Goal: Find specific page/section: Find specific page/section

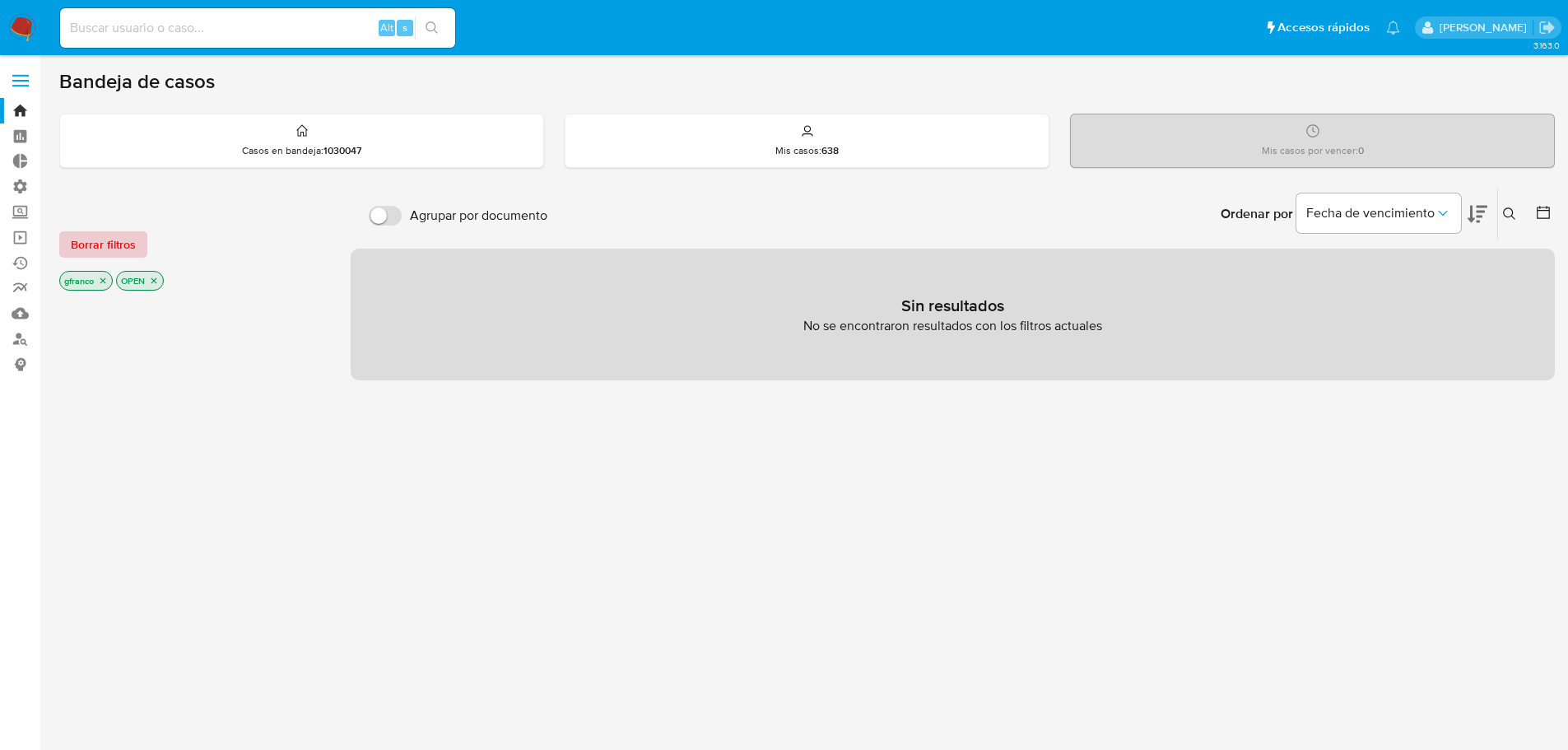
click at [132, 245] on span "Borrar filtros" at bounding box center [104, 244] width 65 height 23
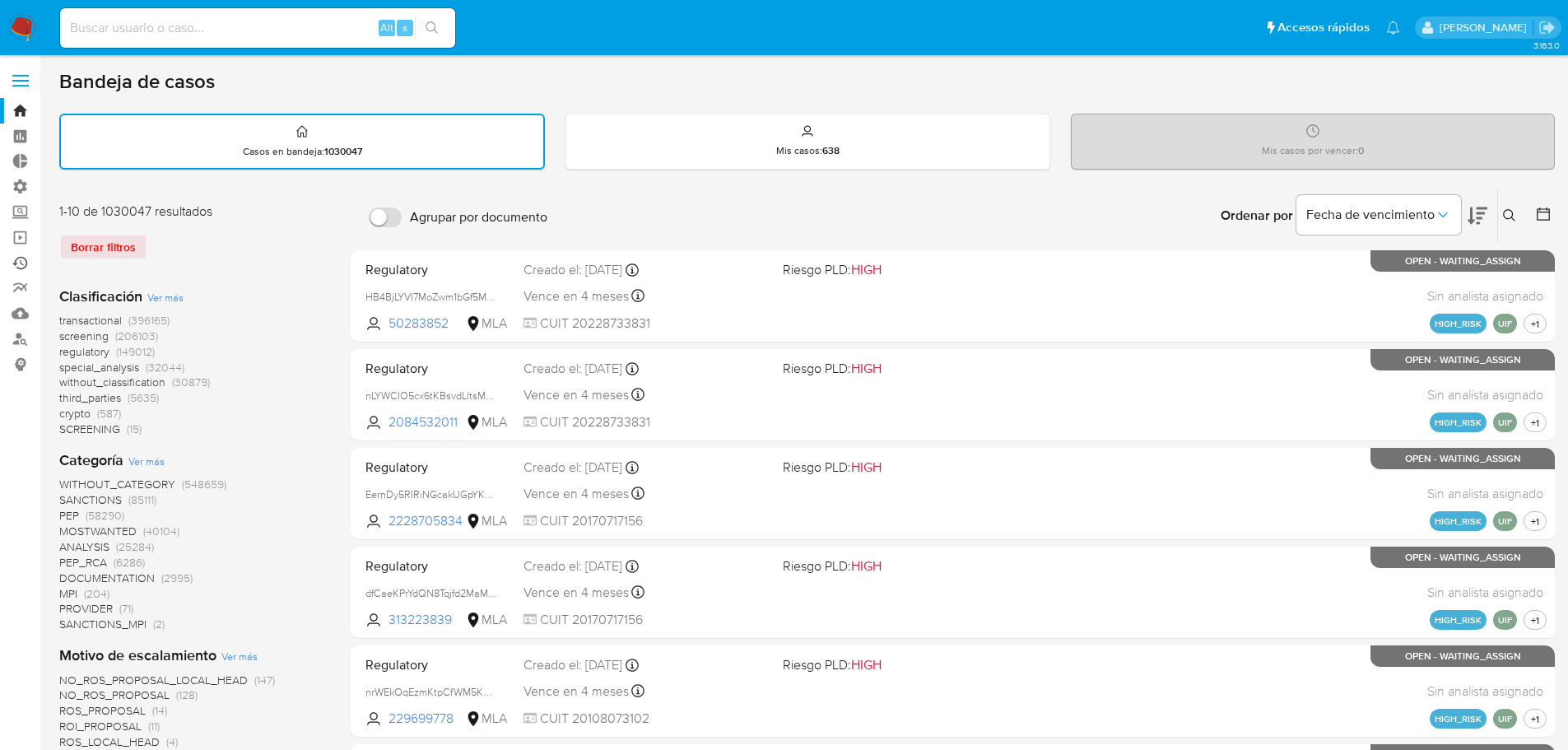
click at [18, 261] on link "Ejecuciones automáticas" at bounding box center [98, 264] width 196 height 26
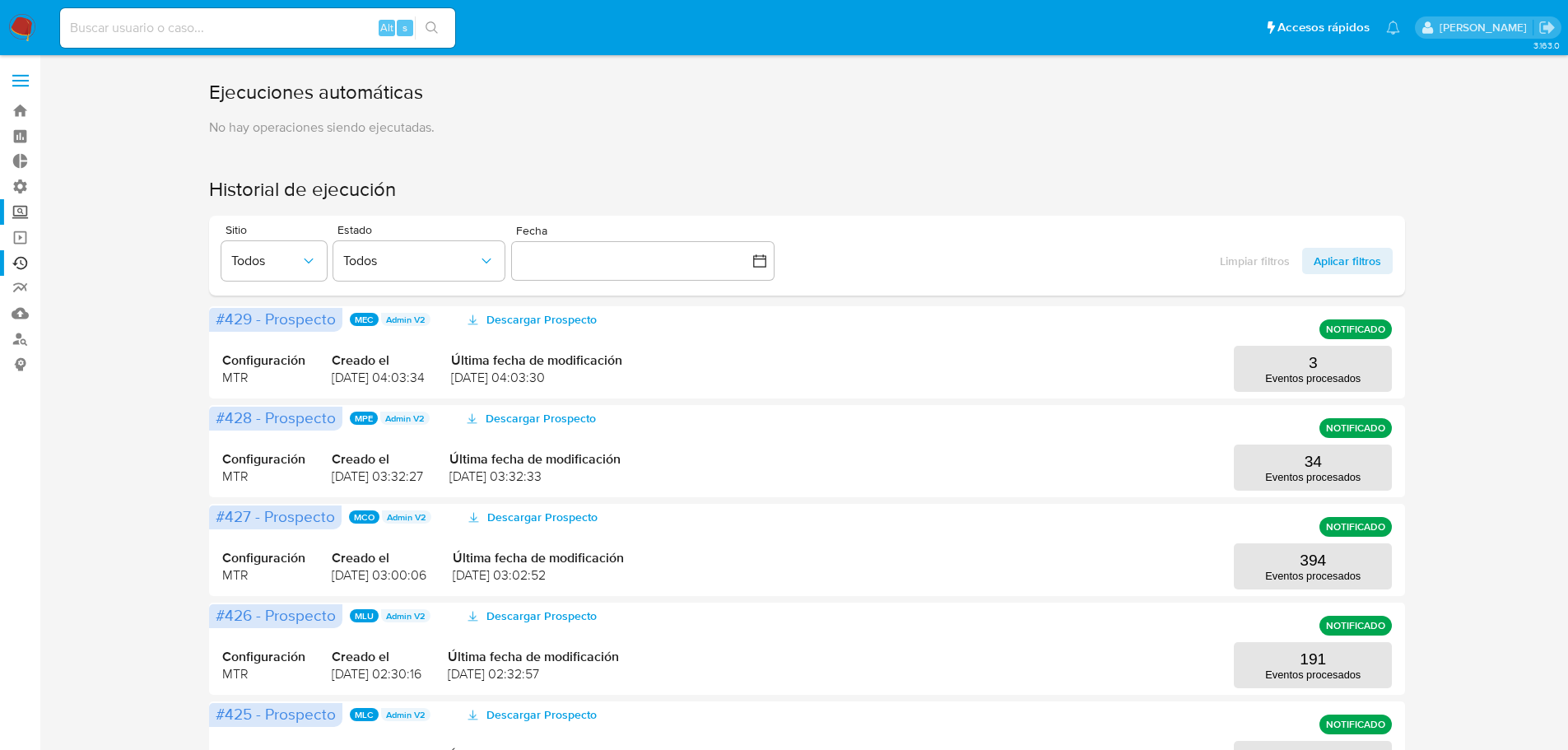
click at [18, 215] on label "Screening" at bounding box center [98, 213] width 196 height 26
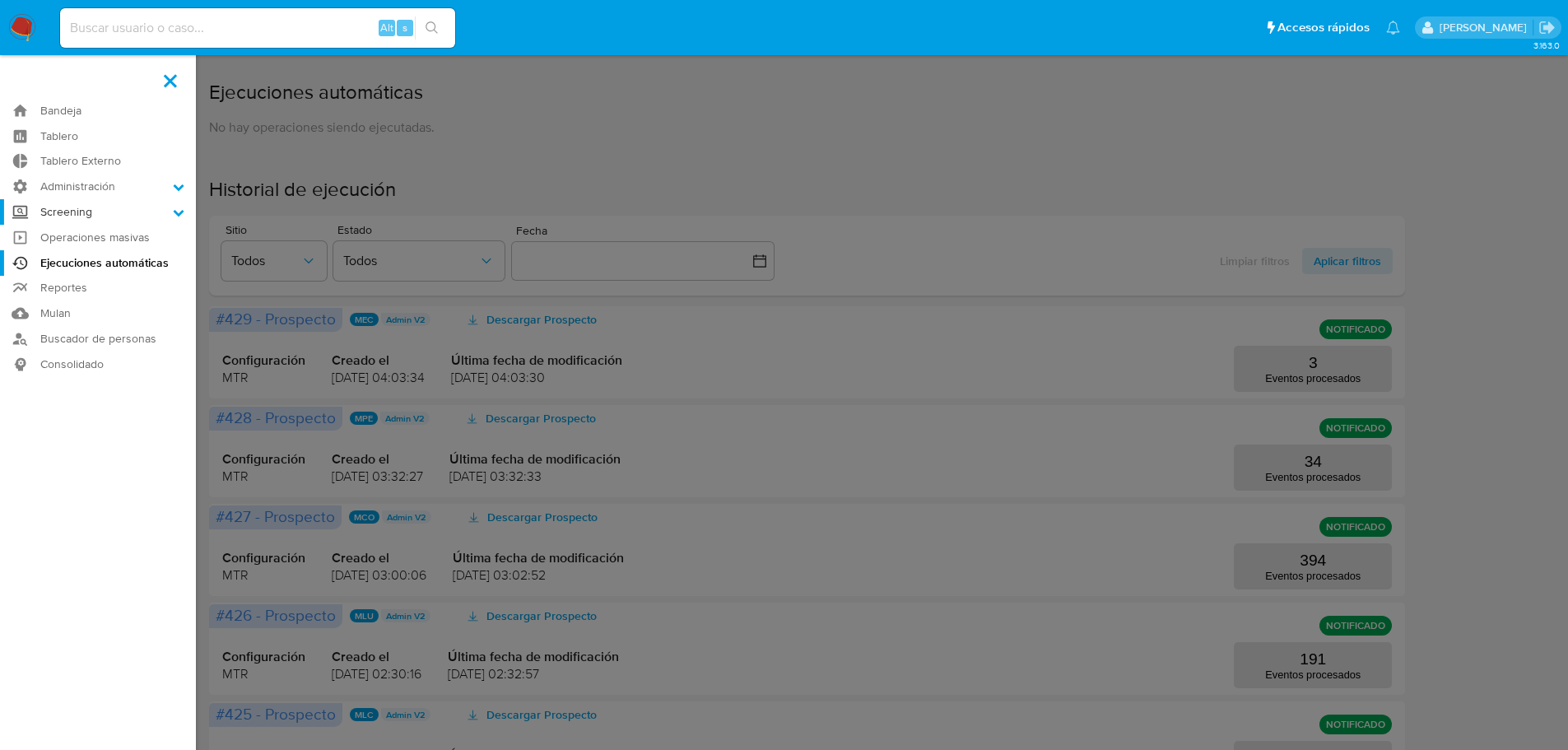
click at [0, 0] on input "Screening" at bounding box center [0, 0] width 0 height 0
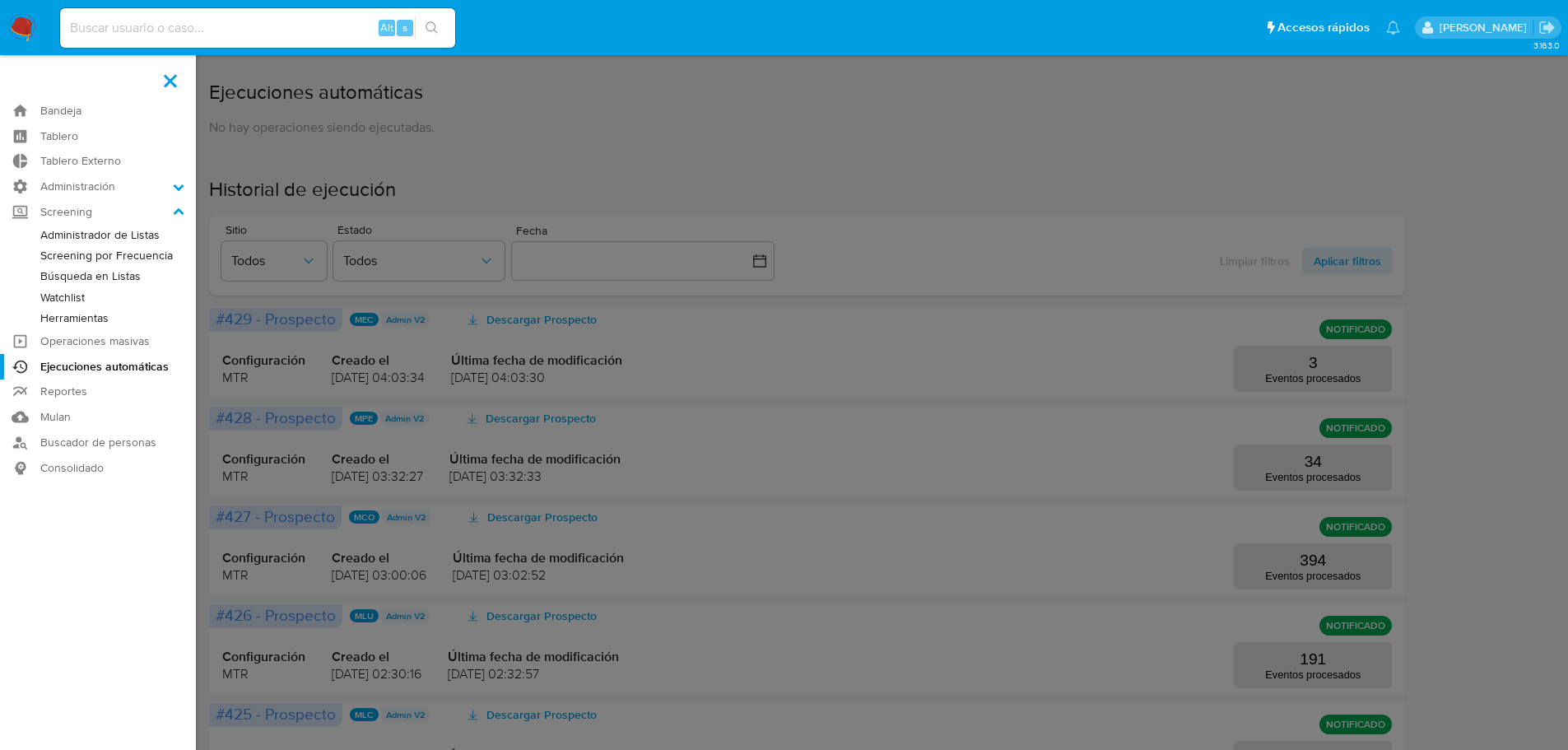
click at [178, 88] on label at bounding box center [170, 80] width 42 height 34
click at [0, 0] on input "checkbox" at bounding box center [0, 0] width 0 height 0
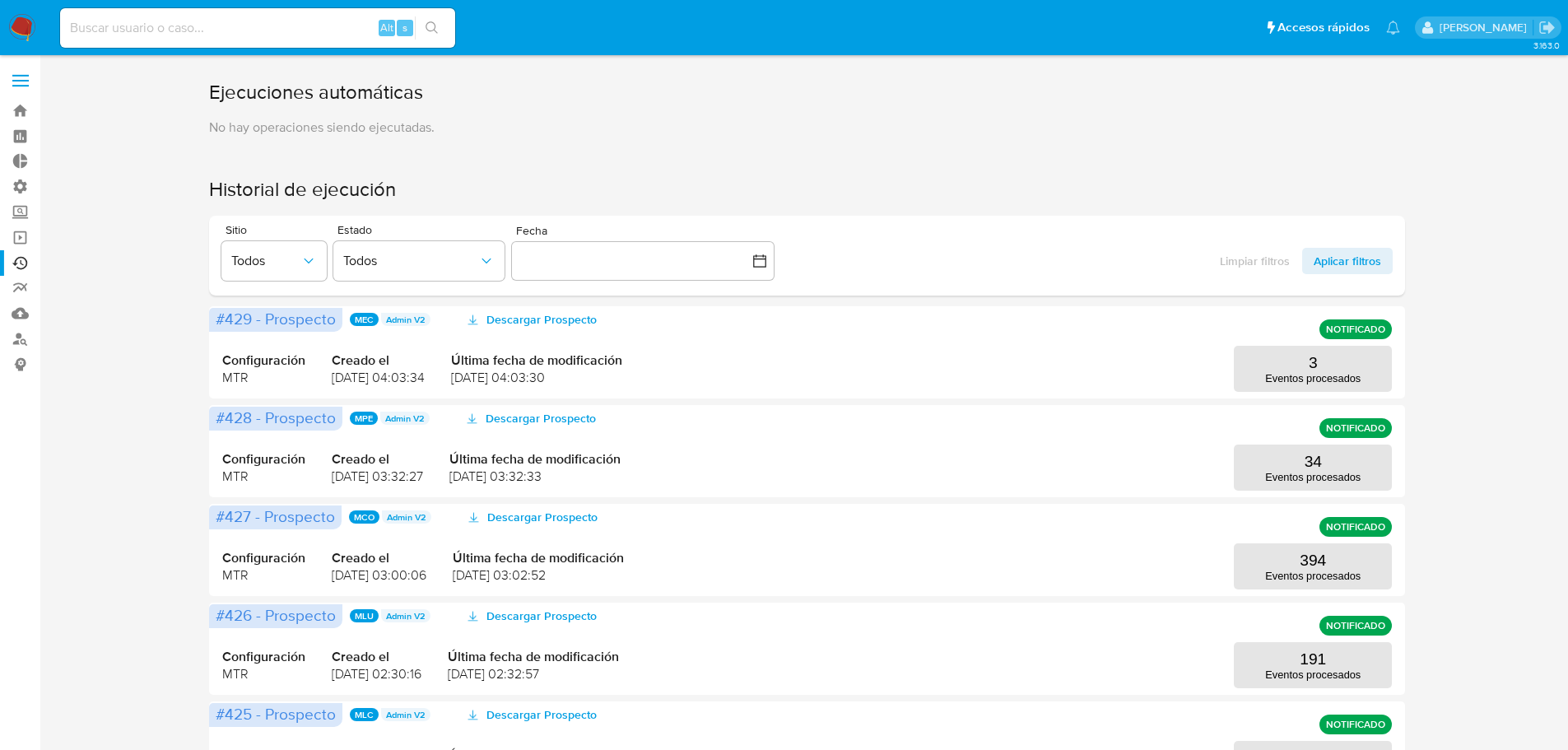
click at [30, 23] on img at bounding box center [22, 28] width 28 height 28
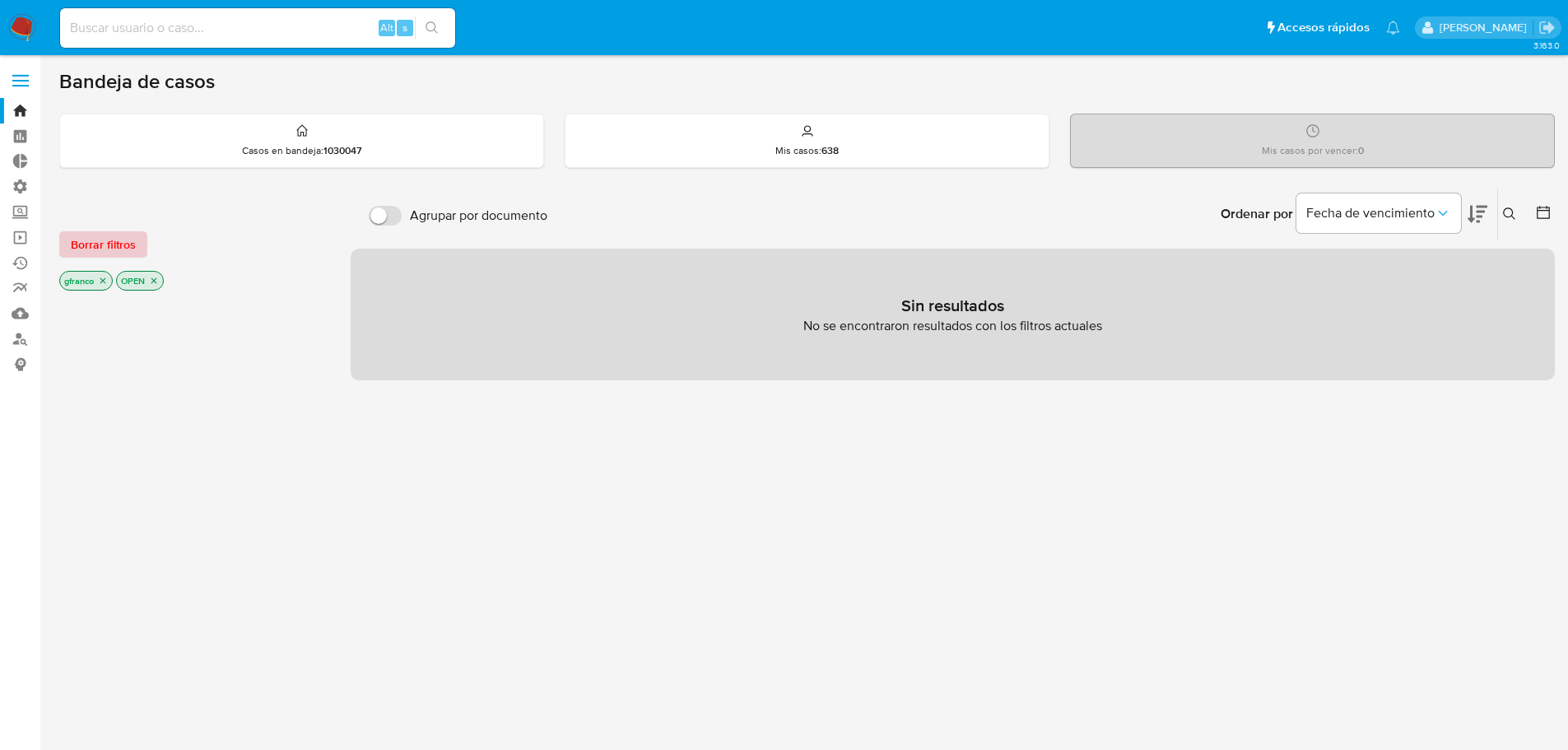
click at [120, 244] on span "Borrar filtros" at bounding box center [104, 244] width 65 height 23
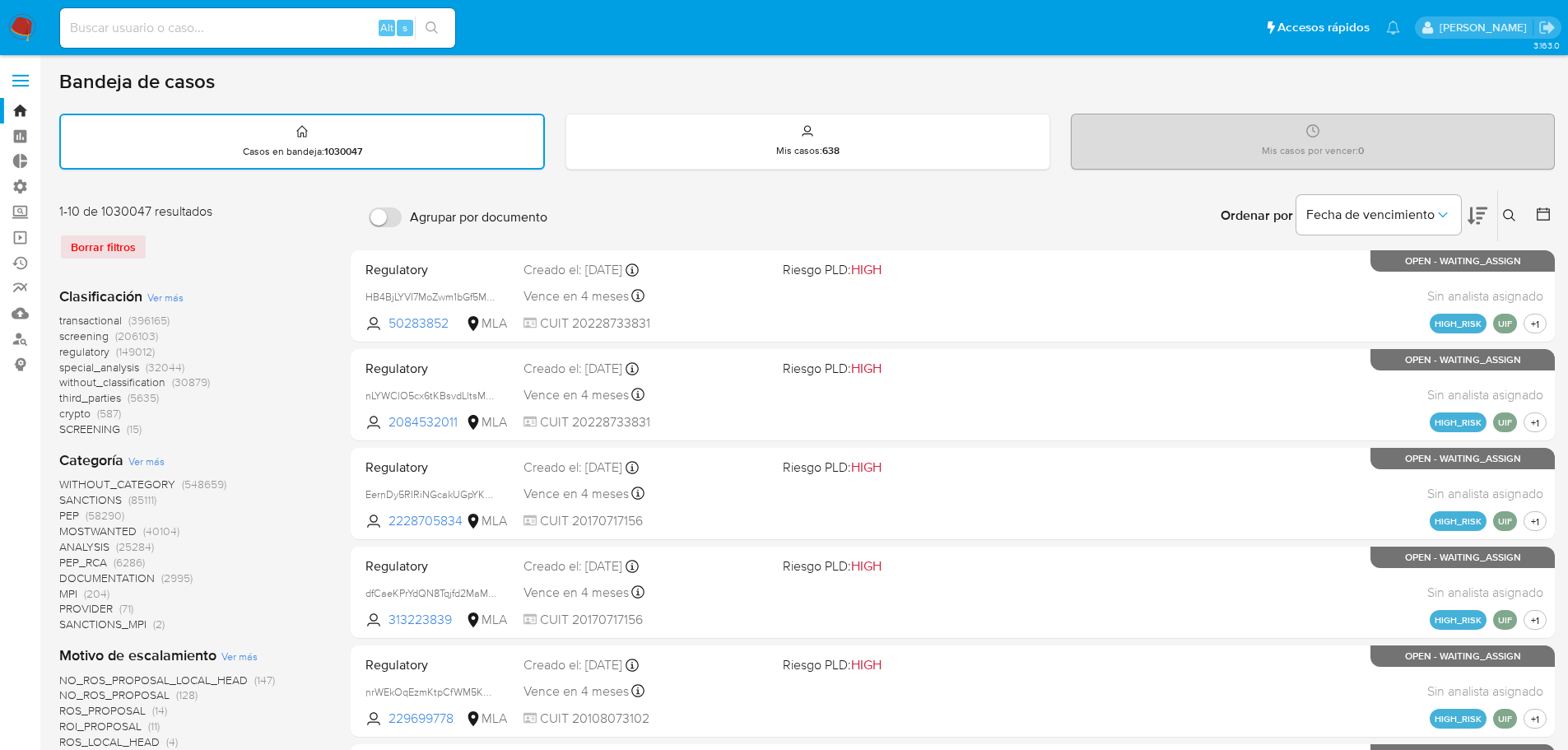
click at [1543, 215] on icon at bounding box center [1544, 215] width 17 height 17
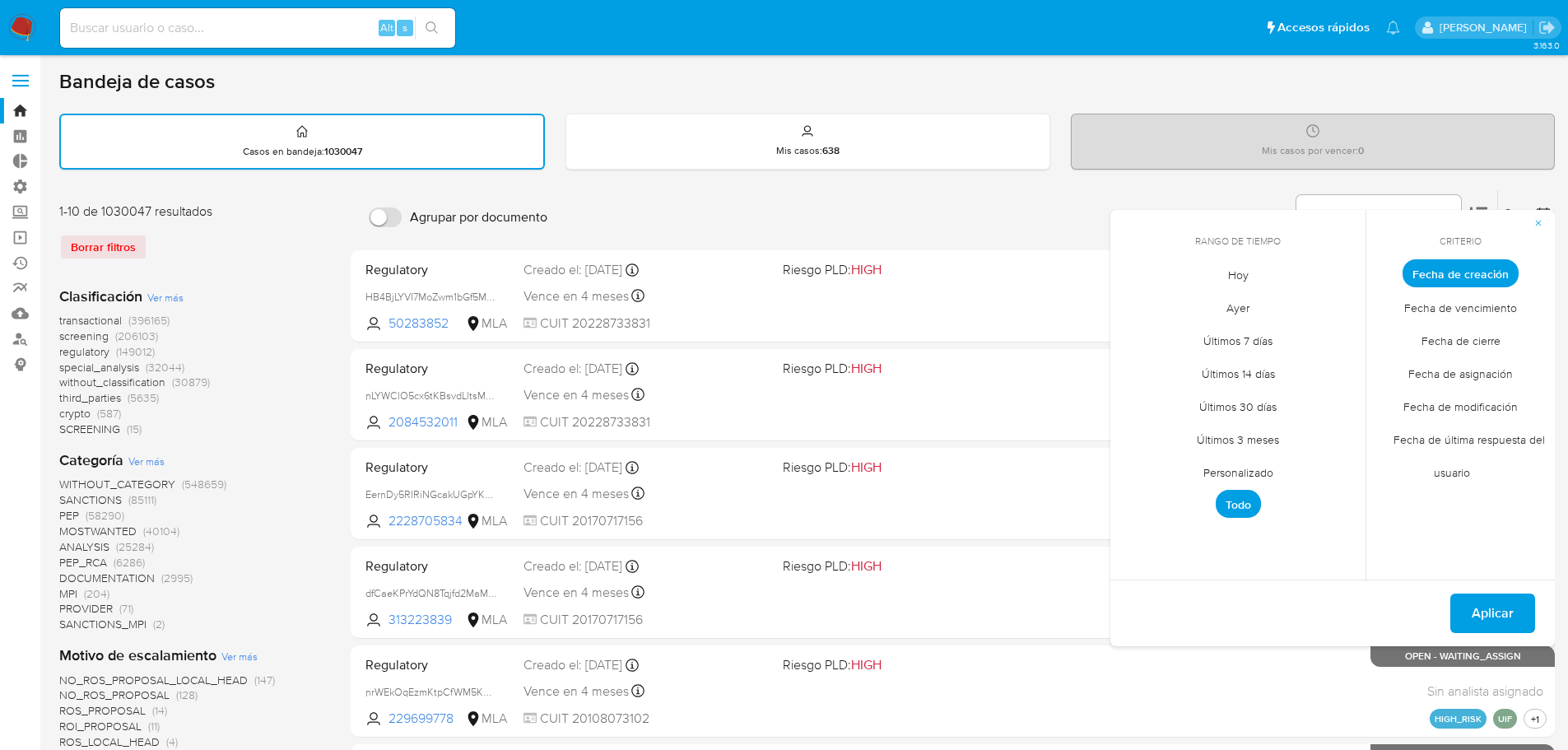
click at [1246, 473] on span "Personalizado" at bounding box center [1238, 472] width 104 height 34
click at [1211, 366] on button "1" at bounding box center [1205, 364] width 26 height 26
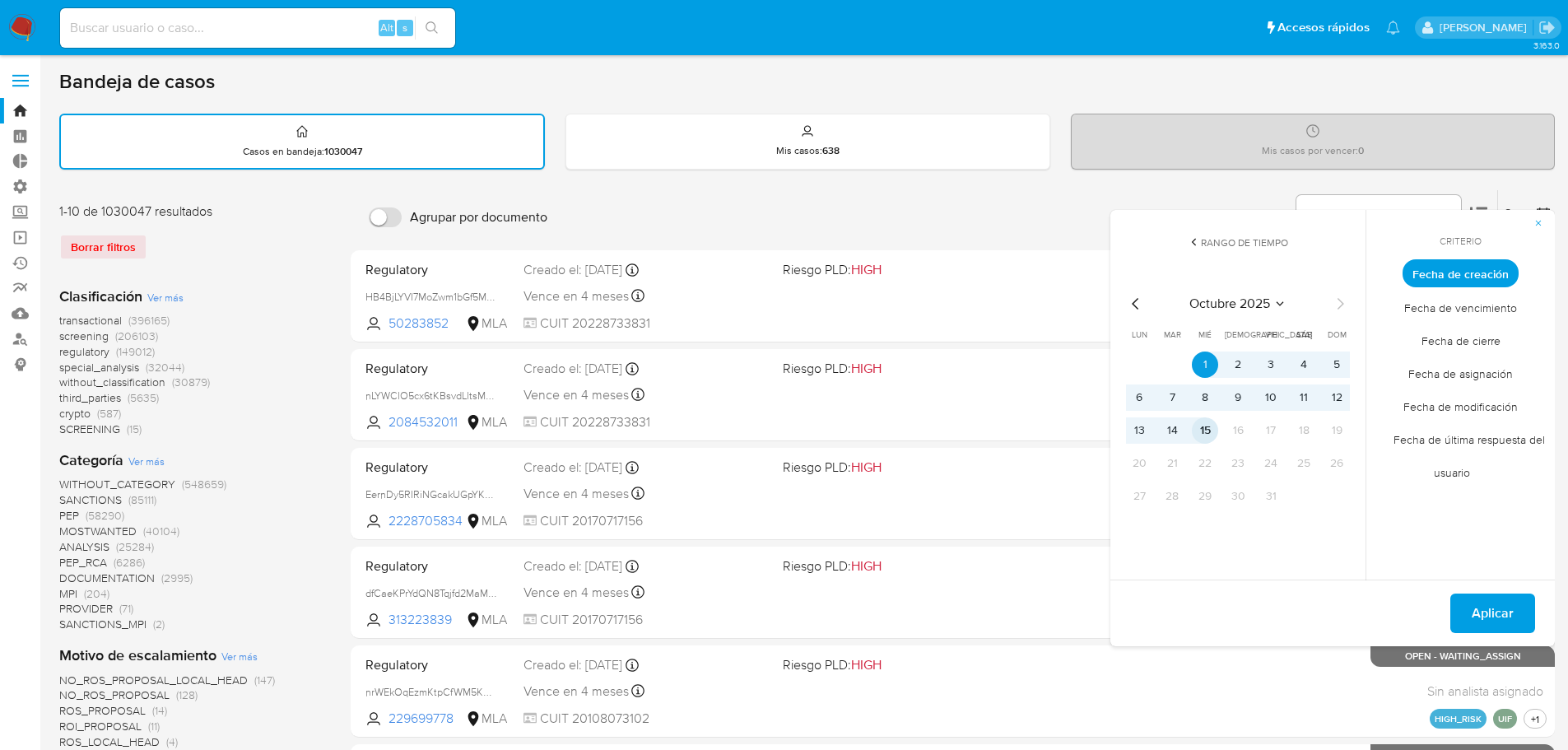
click at [1203, 420] on button "15" at bounding box center [1205, 431] width 26 height 26
click at [1506, 614] on span "Aplicar" at bounding box center [1492, 613] width 42 height 36
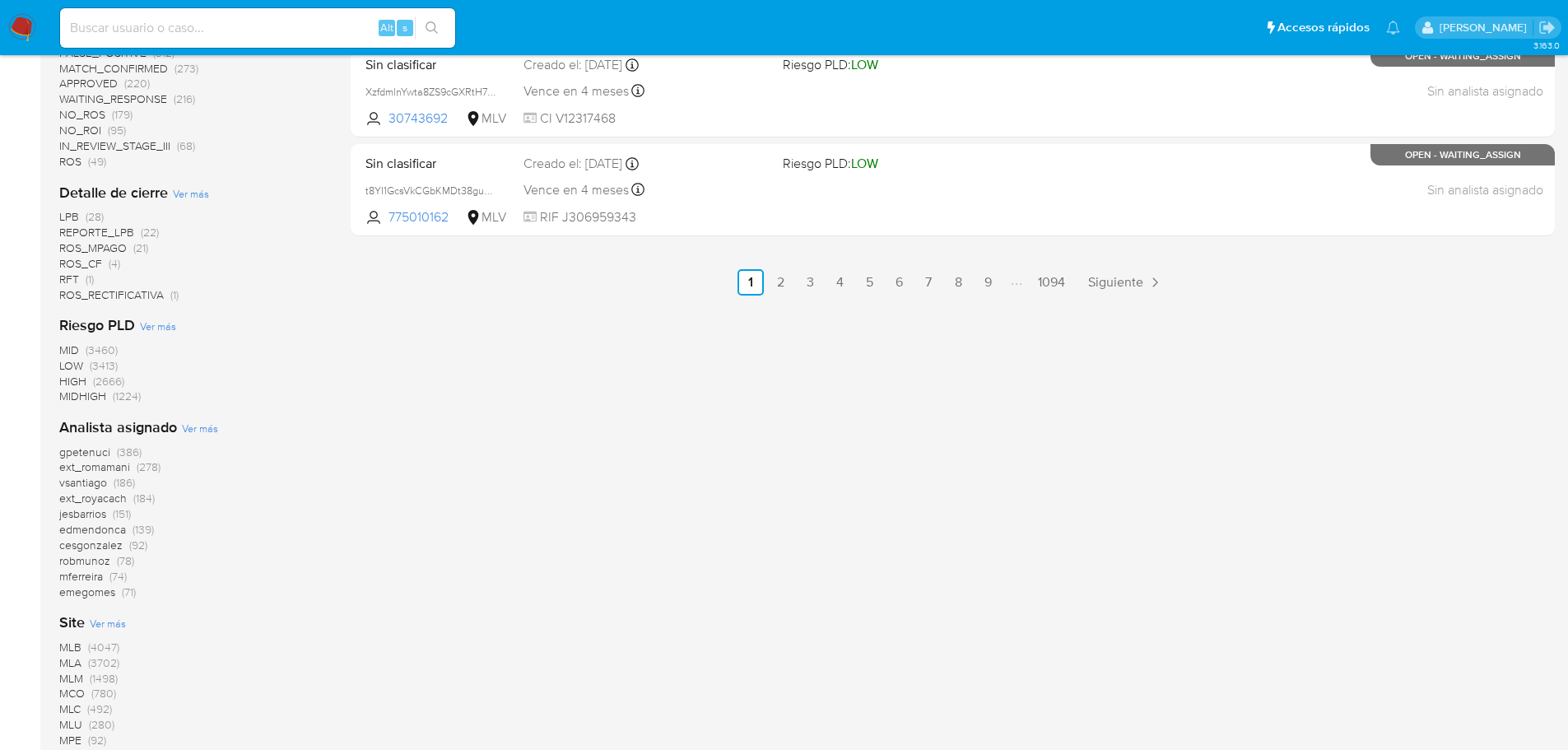
scroll to position [1025, 0]
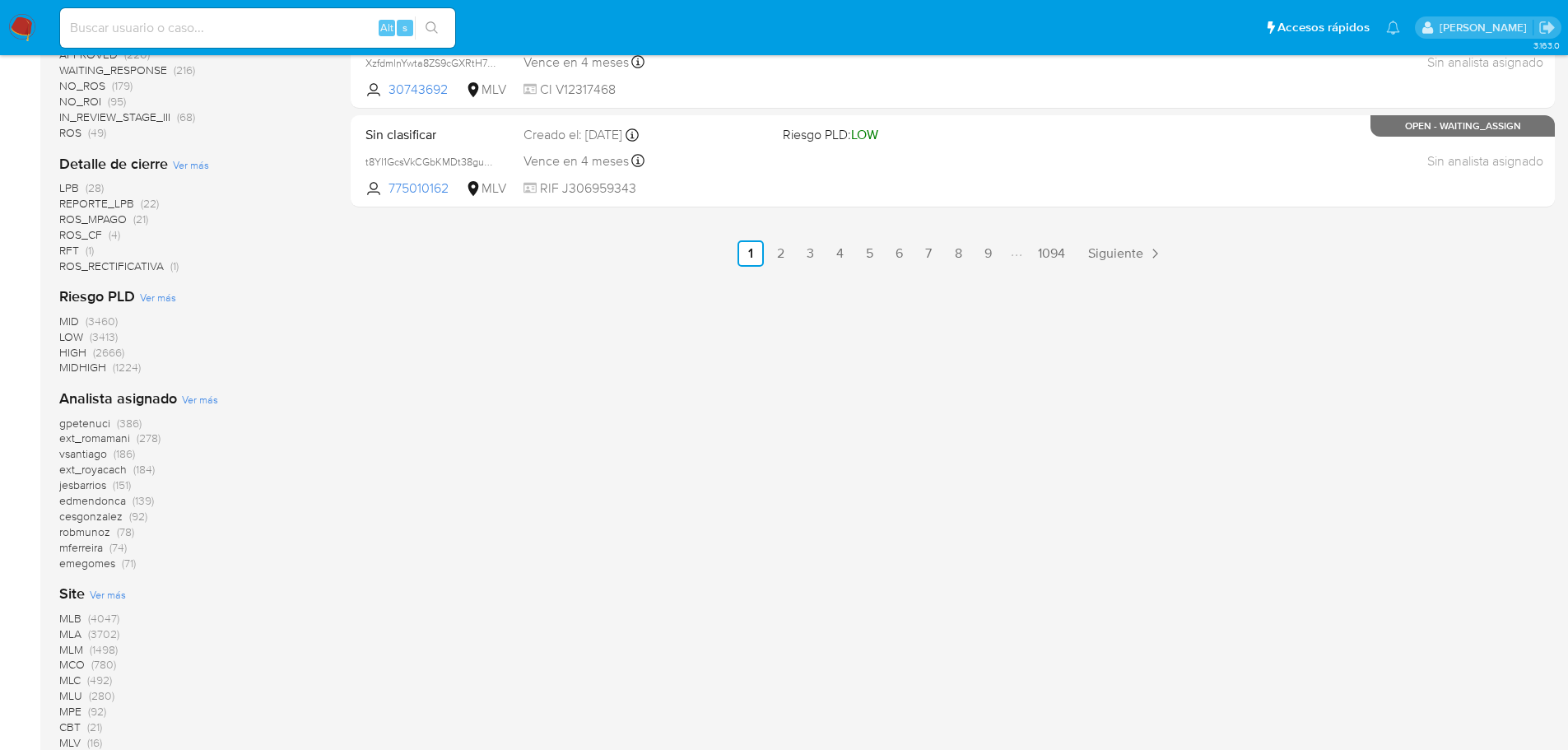
click at [71, 634] on span "MLA" at bounding box center [70, 634] width 22 height 17
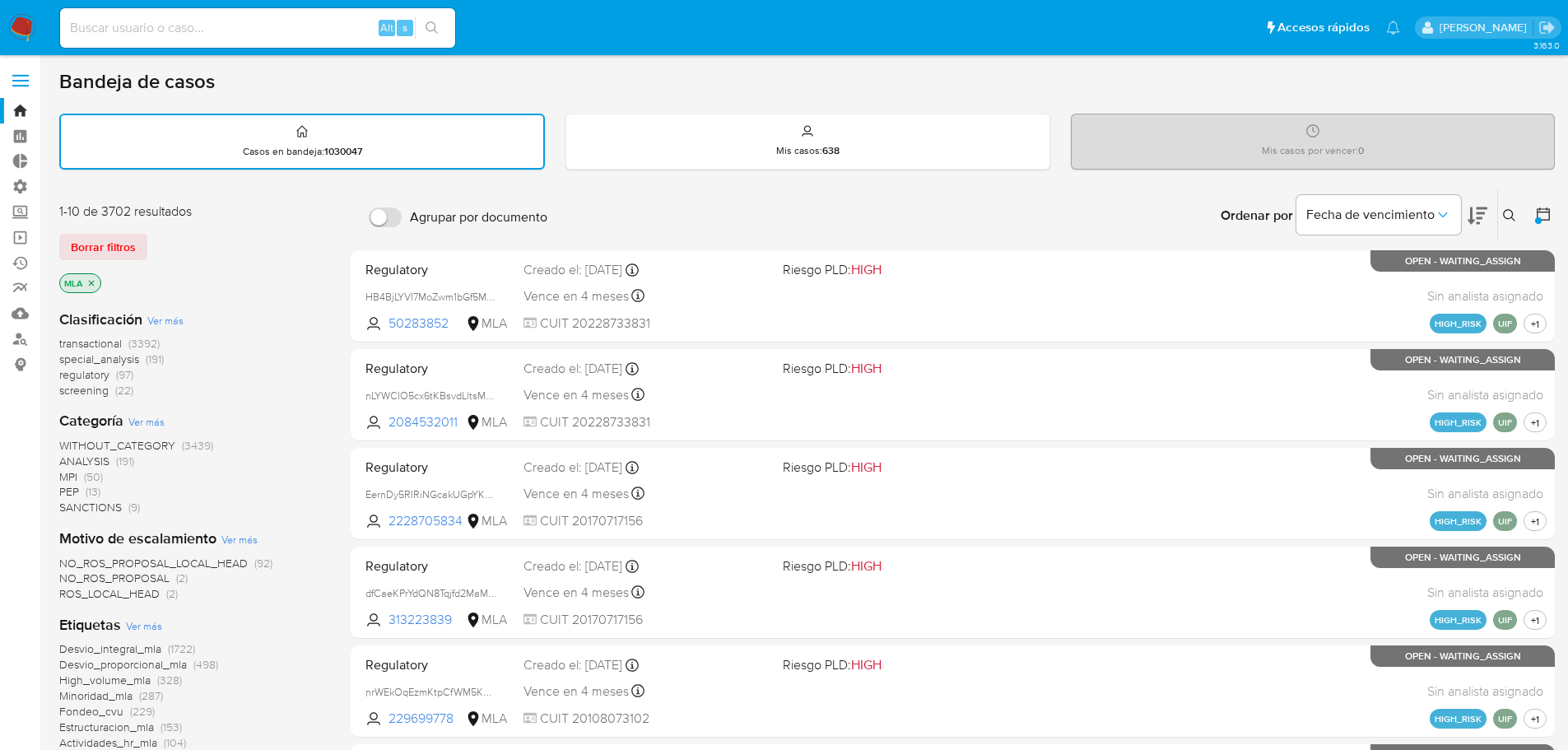
click at [1467, 217] on div "Fecha de vencimiento" at bounding box center [1392, 215] width 191 height 51
click at [1546, 222] on icon at bounding box center [1544, 215] width 17 height 17
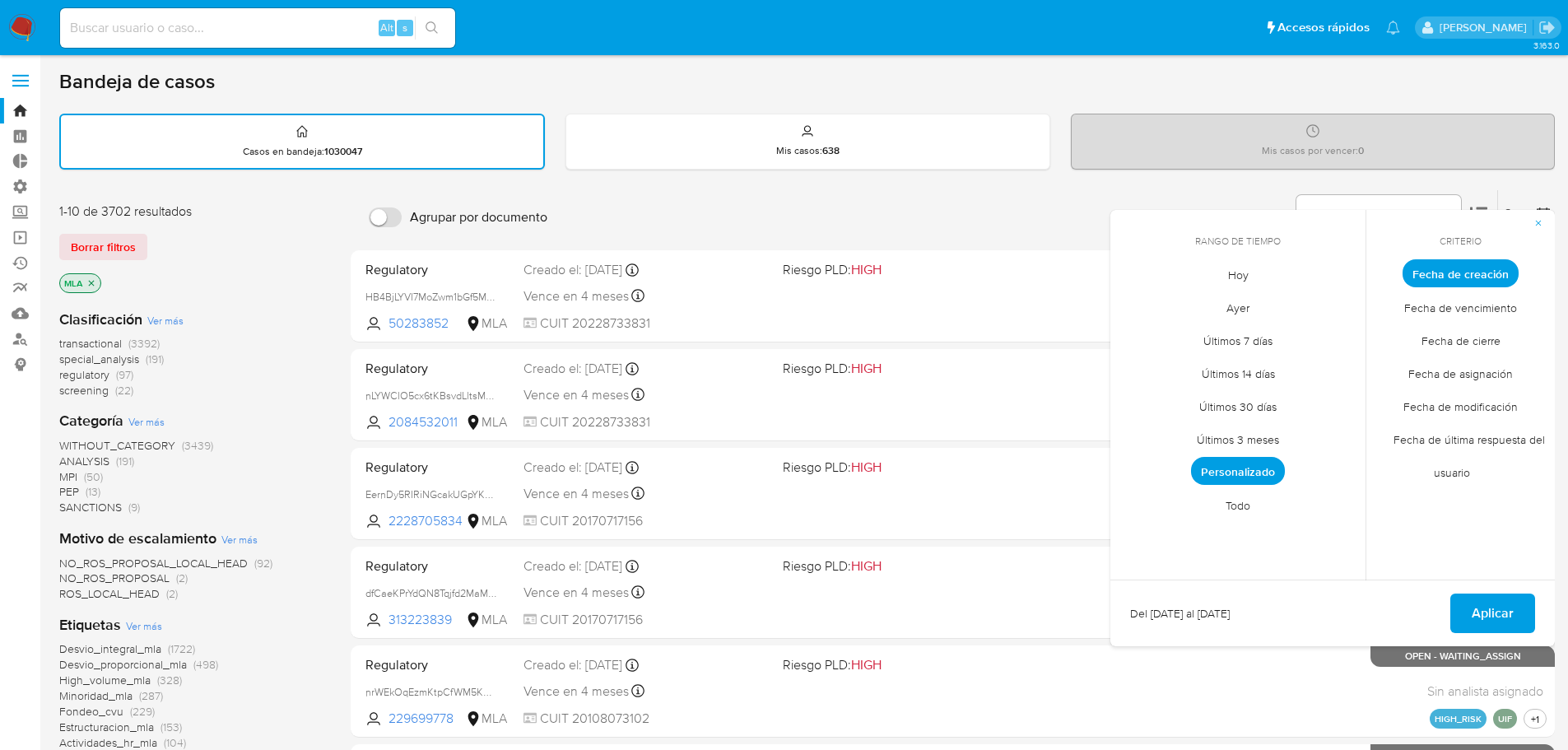
click at [263, 352] on div "transactional (3392) special_analysis (191) regulatory (97) screening (22)" at bounding box center [191, 367] width 265 height 63
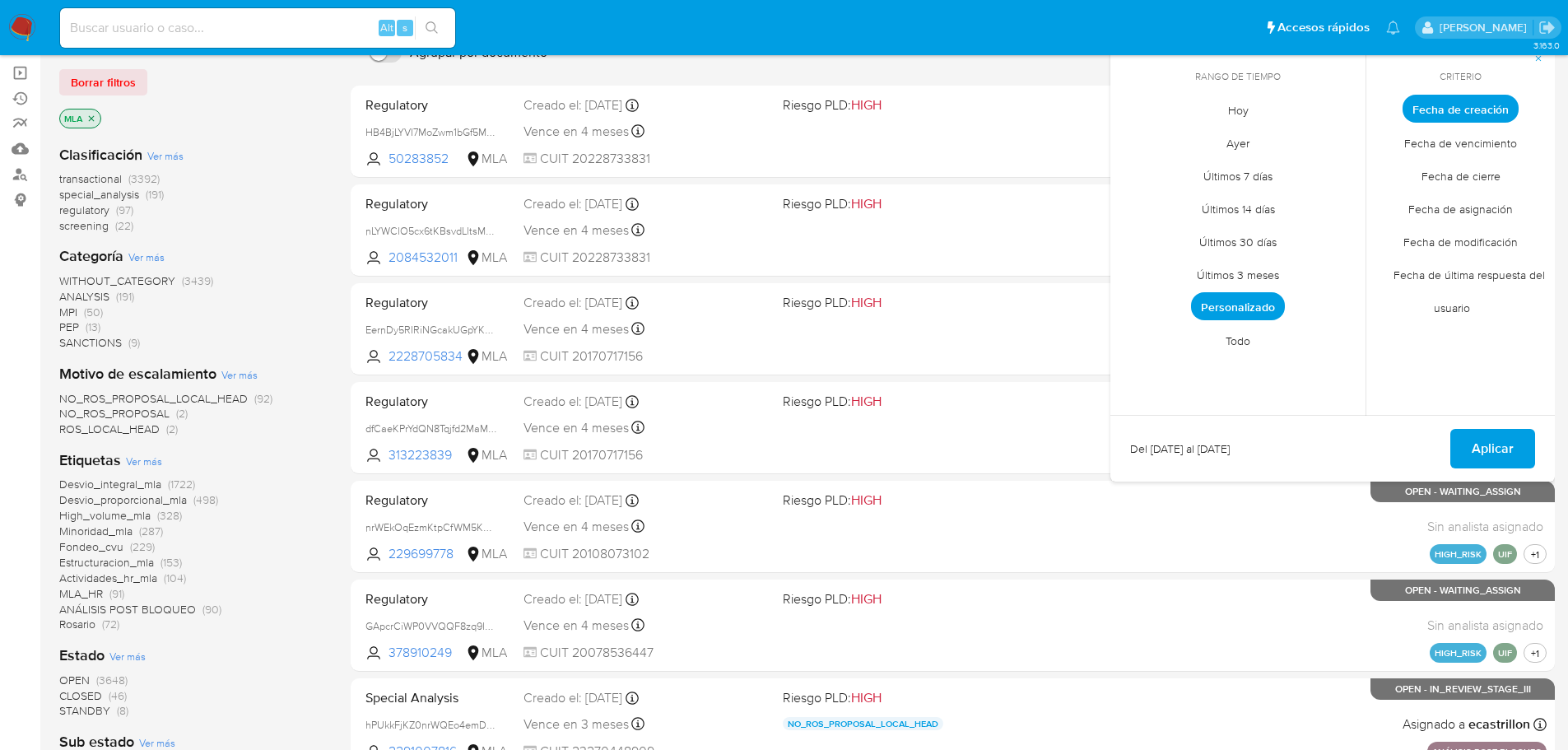
scroll to position [247, 0]
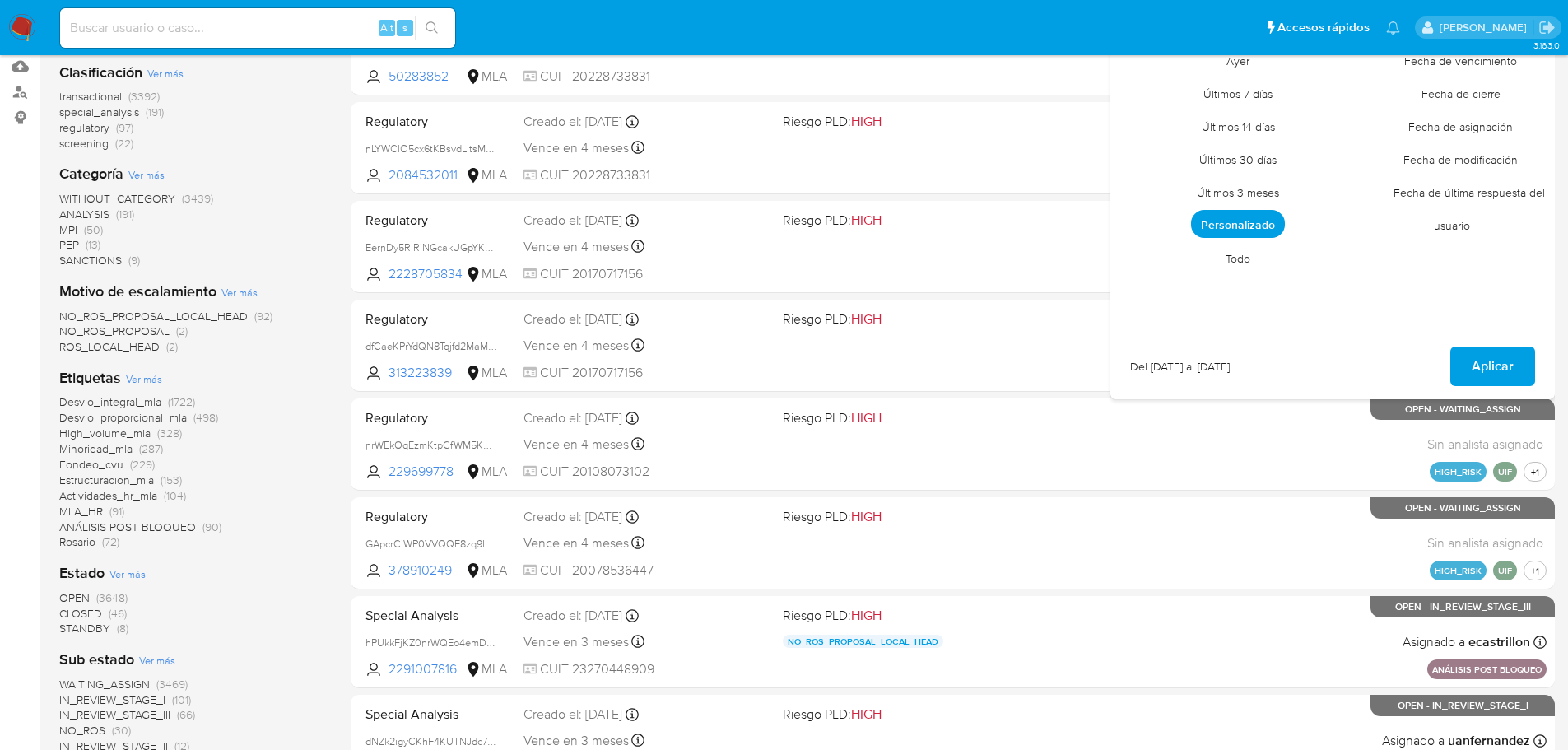
click at [276, 341] on div "NO_ROS_PROPOSAL_LOCAL_HEAD (92) NO_ROS_PROPOSAL (2) ROS_LOCAL_HEAD (2)" at bounding box center [191, 332] width 265 height 47
click at [1483, 373] on span "Aplicar" at bounding box center [1492, 366] width 42 height 36
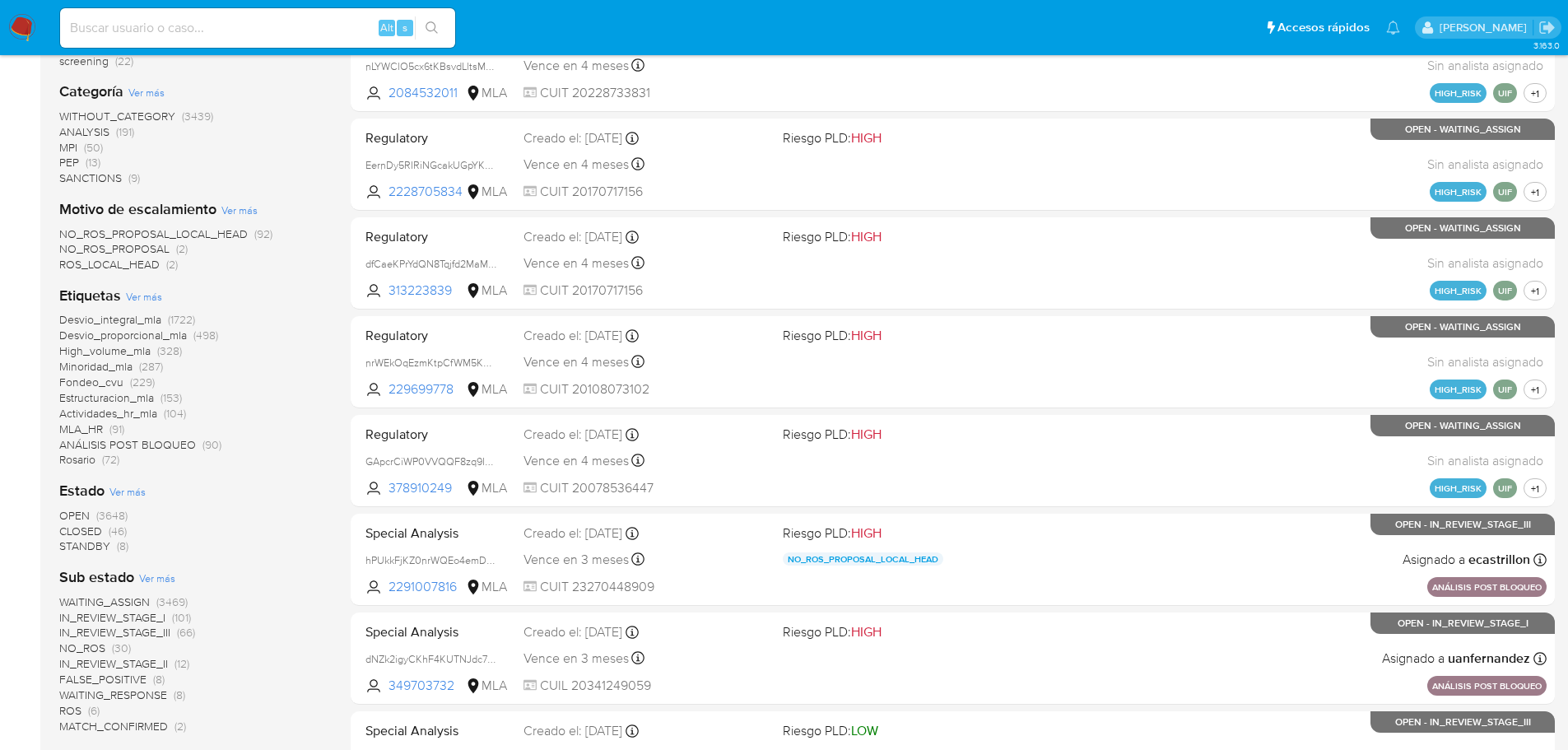
scroll to position [412, 0]
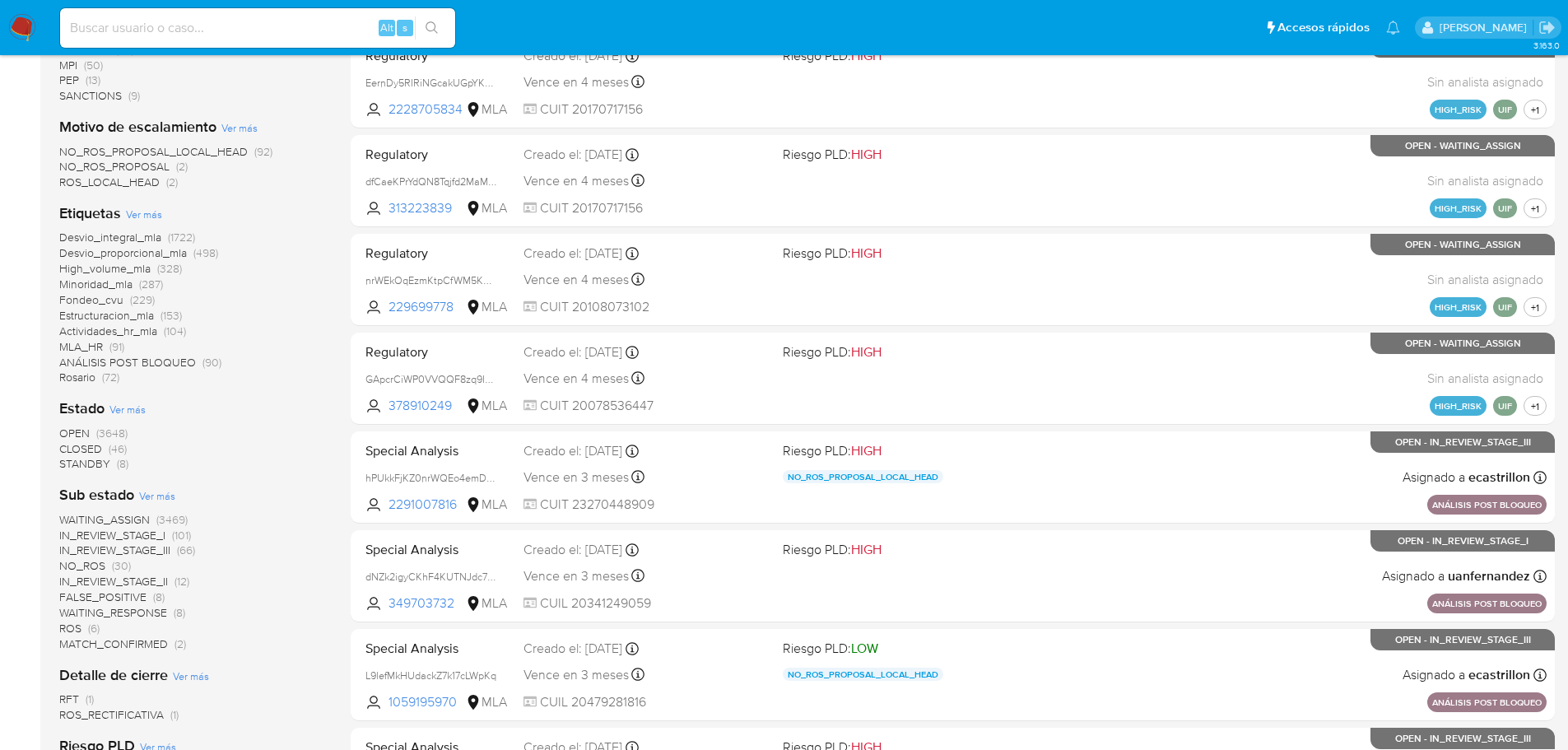
click at [156, 215] on span "Ver más" at bounding box center [143, 215] width 36 height 15
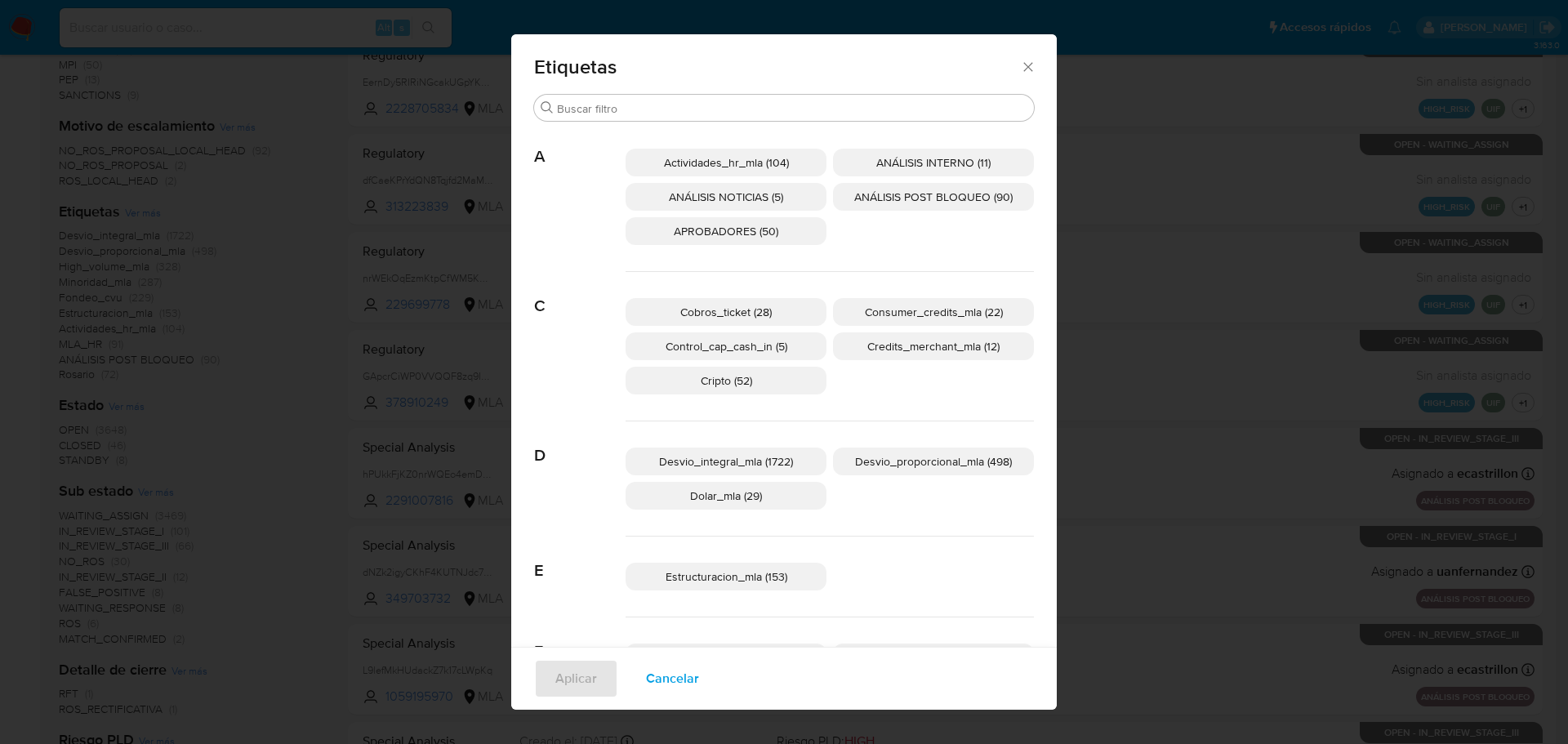
click at [1029, 64] on icon "Cerrar" at bounding box center [1028, 67] width 17 height 17
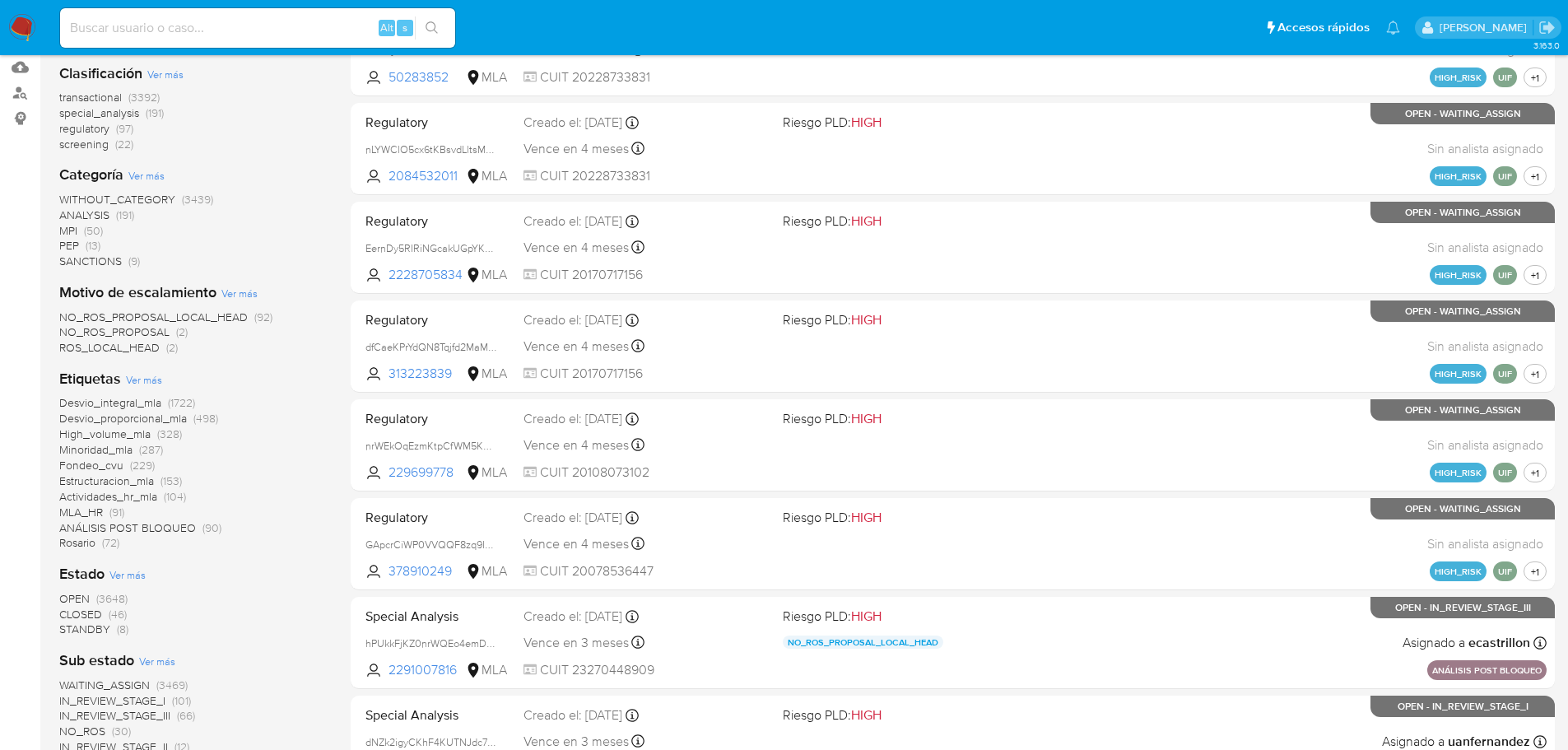
scroll to position [247, 0]
click at [308, 559] on div "Clasificación Ver más transactional (3392) special_analysis (191) regulatory (9…" at bounding box center [191, 617] width 265 height 1136
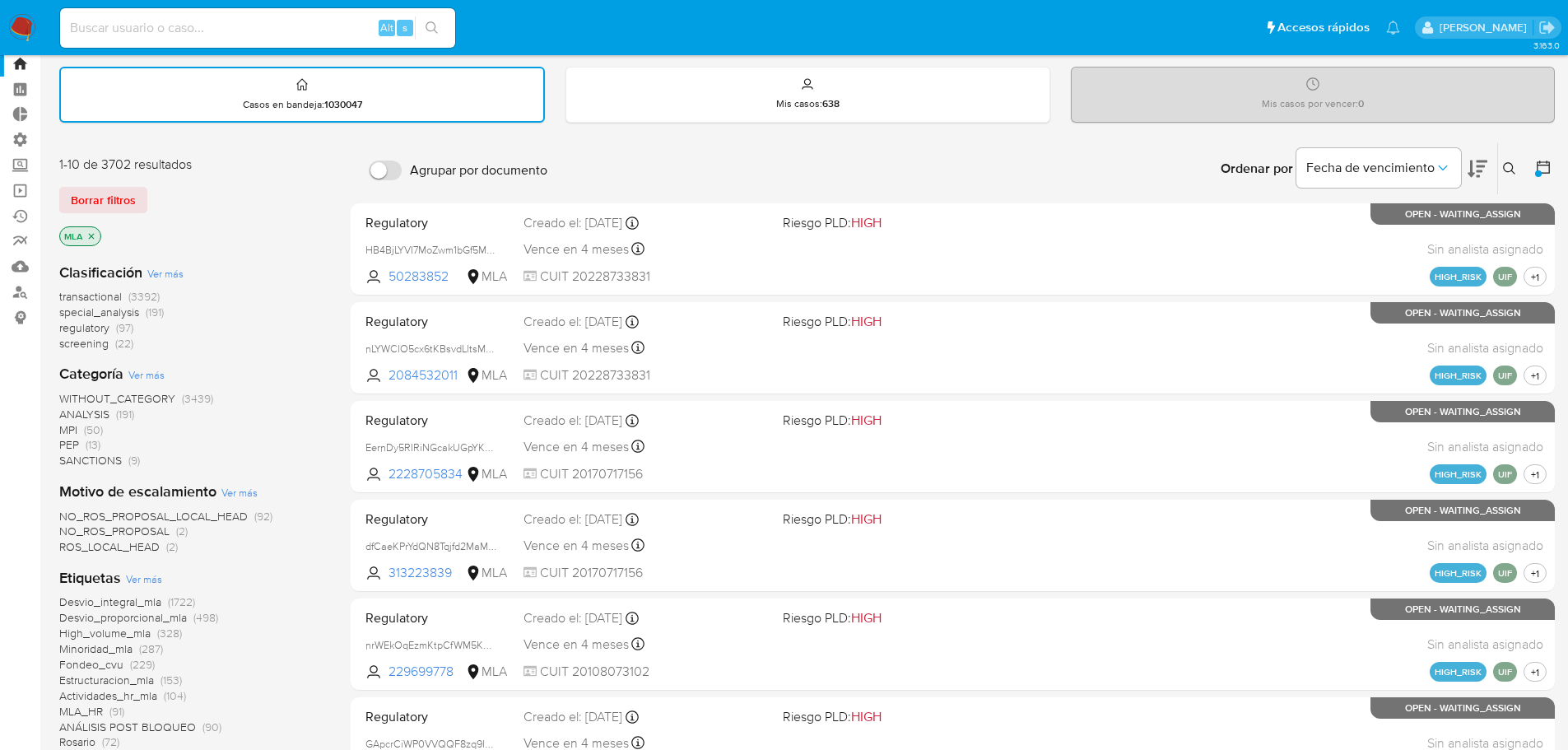
scroll to position [0, 0]
